Goal: Task Accomplishment & Management: Manage account settings

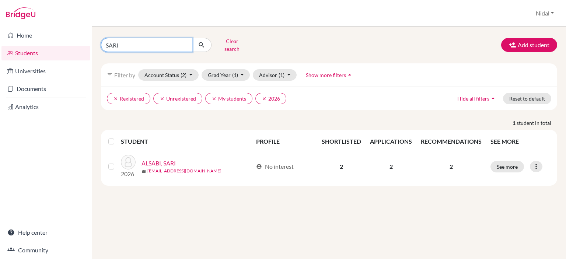
drag, startPoint x: 153, startPoint y: 41, endPoint x: 95, endPoint y: 48, distance: 57.9
click at [95, 48] on div "SARI Clear search" at bounding box center [173, 44] width 156 height 19
type input "ARKAN"
click button "submit" at bounding box center [202, 45] width 20 height 14
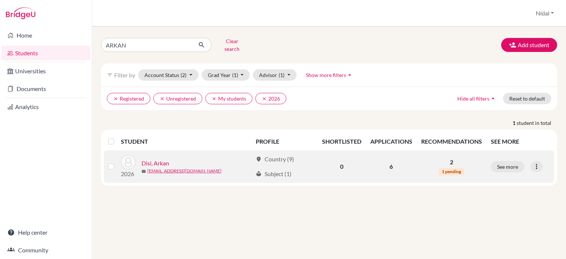
click at [160, 159] on link "Disi, Arkan" at bounding box center [156, 163] width 28 height 9
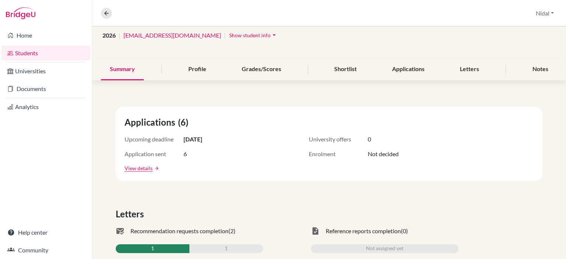
scroll to position [74, 0]
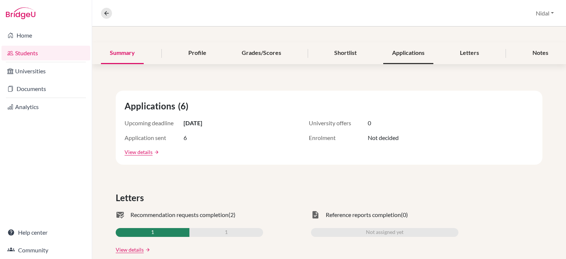
click at [419, 59] on div "Applications" at bounding box center [408, 53] width 50 height 22
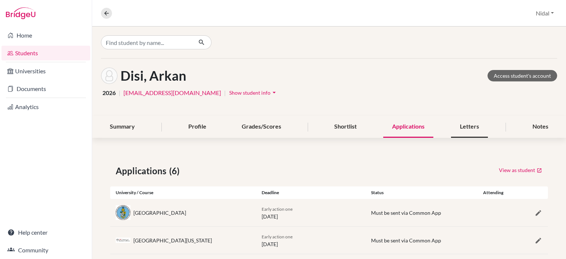
click at [464, 125] on div "Letters" at bounding box center [469, 127] width 37 height 22
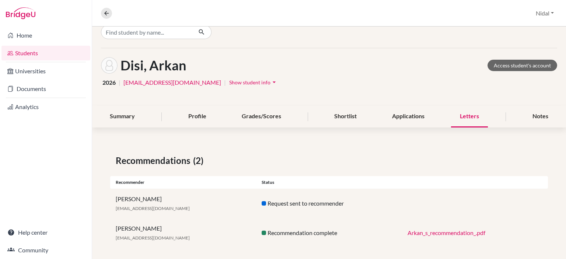
scroll to position [16, 0]
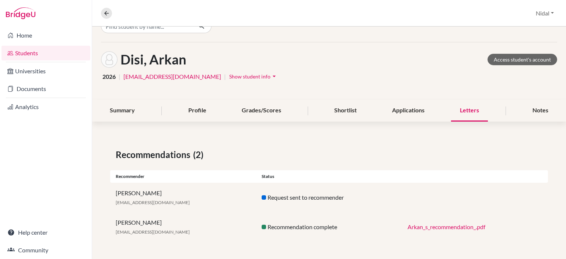
click at [431, 227] on link "Arkan_s_recommendation_.pdf" at bounding box center [447, 226] width 78 height 7
